Goal: Communication & Community: Answer question/provide support

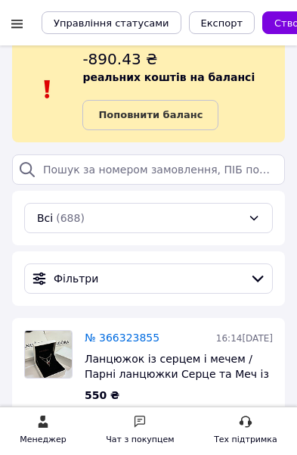
scroll to position [36, 0]
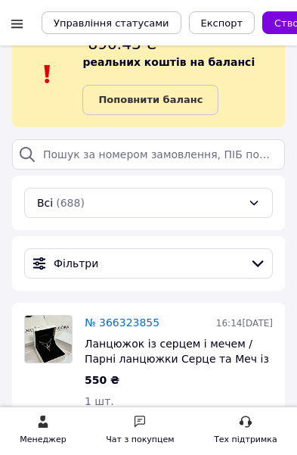
click at [142, 321] on link "№ 366323855" at bounding box center [122, 322] width 75 height 12
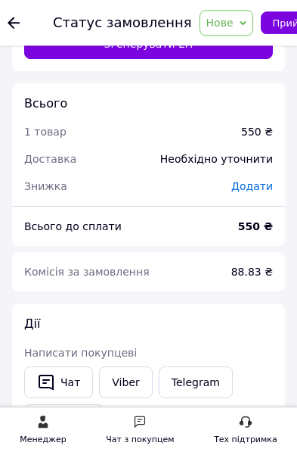
click at [54, 373] on icon "button" at bounding box center [46, 382] width 18 height 18
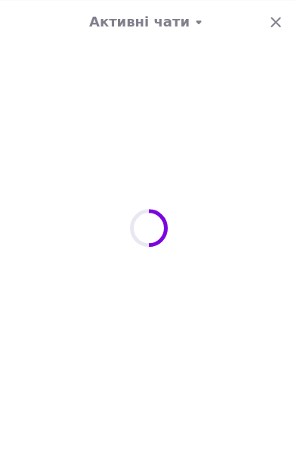
scroll to position [1248, 0]
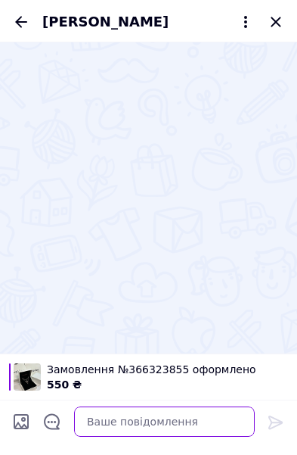
click at [185, 437] on textarea at bounding box center [164, 421] width 181 height 30
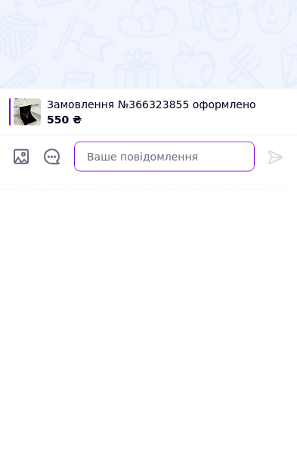
click at [172, 406] on textarea at bounding box center [164, 421] width 181 height 30
paste textarea "Доброго дня , це магазин Mivory👋"
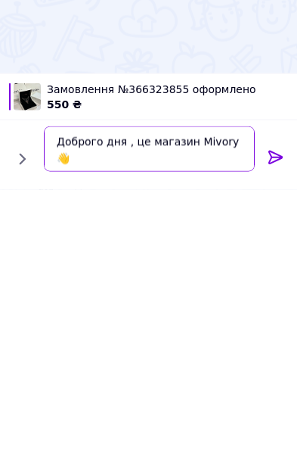
type textarea "Доброго дня , це магазин Mivory👋"
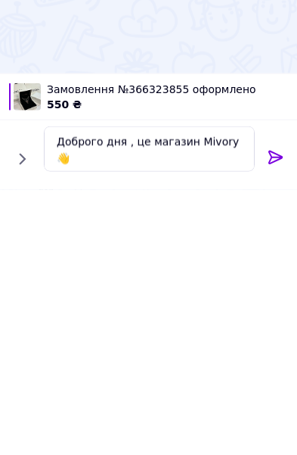
scroll to position [1627, 0]
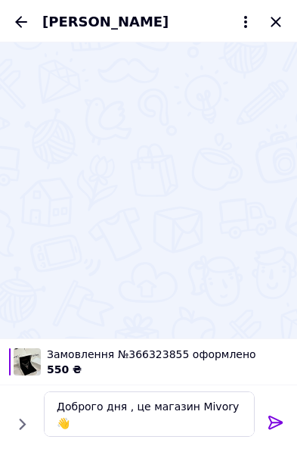
click at [274, 431] on icon at bounding box center [276, 422] width 18 height 18
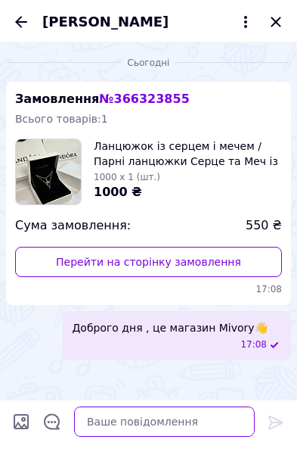
click at [203, 437] on textarea at bounding box center [164, 421] width 181 height 30
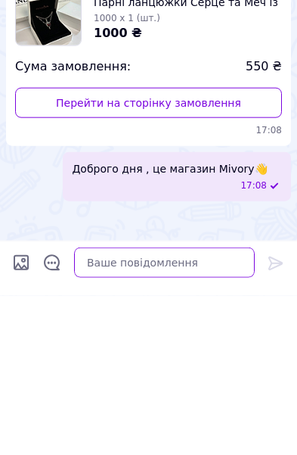
click at [165, 406] on textarea at bounding box center [164, 421] width 181 height 30
paste textarea "Чи бажаєте Ви замовити ще комплект брендованного упакування Пандора? Ціна 300 г…"
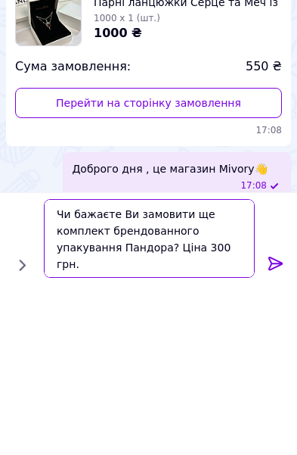
type textarea "Чи бажаєте Ви замовити ще комплект брендованного упакування Пандора? Ціна 300 г…"
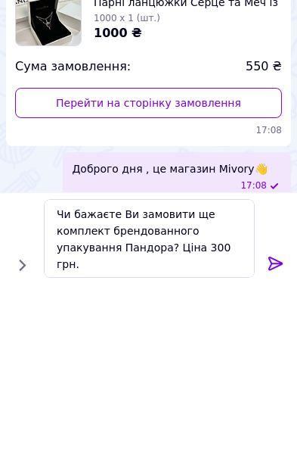
click at [274, 413] on button at bounding box center [276, 423] width 18 height 20
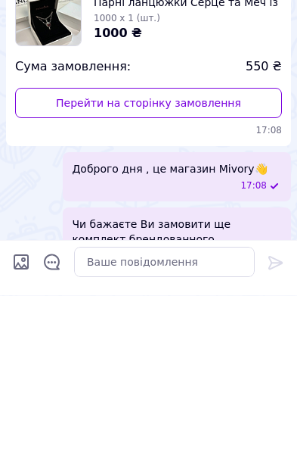
scroll to position [1832, 0]
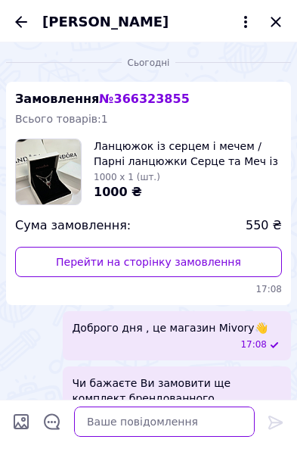
click at [195, 437] on textarea at bounding box center [164, 421] width 181 height 30
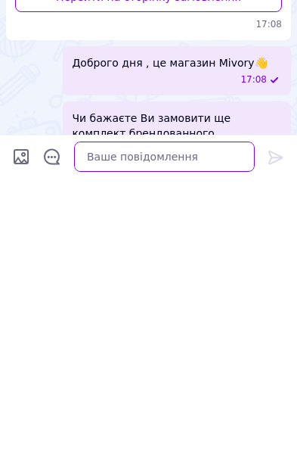
scroll to position [1938, 0]
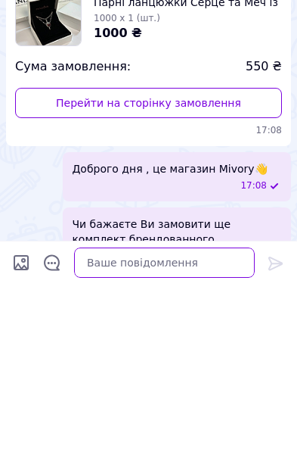
click at [142, 406] on textarea at bounding box center [164, 421] width 181 height 30
paste textarea "В цей комплект входить фірмова коробочка Пандора, Пакетик Пандора, мішечок Панд…"
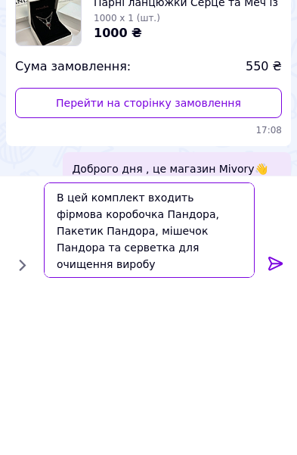
type textarea "В цей комплект входить фірмова коробочка Пандора, Пакетик Пандора, мішечок Панд…"
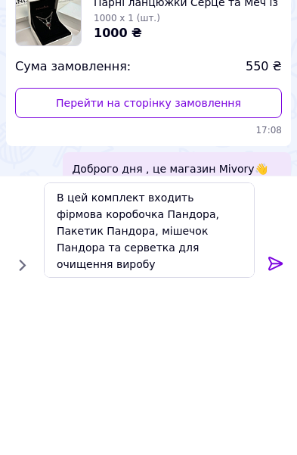
click at [275, 415] on icon at bounding box center [276, 422] width 14 height 14
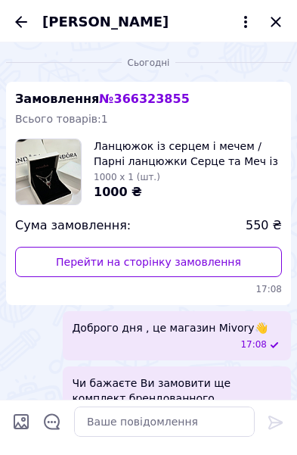
scroll to position [45, 0]
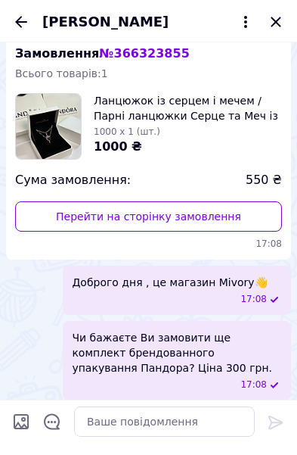
click at [280, 28] on icon "Закрити" at bounding box center [276, 22] width 18 height 18
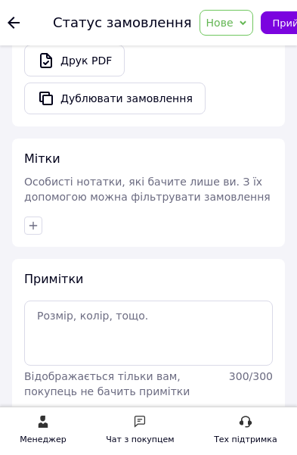
click at [151, 447] on div "Чат з покупцем" at bounding box center [140, 431] width 68 height 33
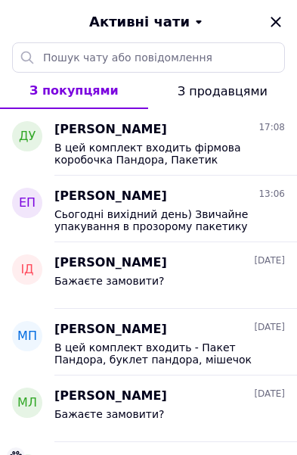
click at [252, 225] on span "Сьогодні вихідний день) Звичайне упакування в прозорому пакетику" at bounding box center [159, 220] width 210 height 24
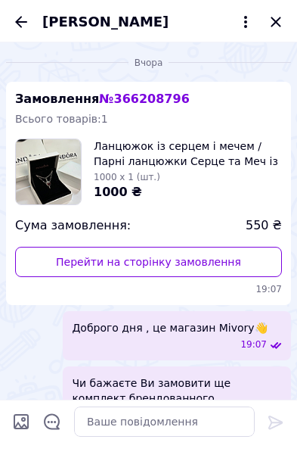
scroll to position [0, 0]
click at [229, 256] on link "Перейти на сторінку замовлення" at bounding box center [148, 262] width 267 height 30
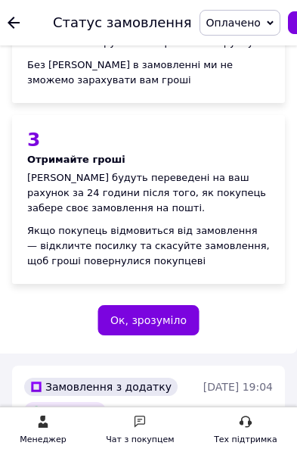
scroll to position [515, 0]
